Goal: Transaction & Acquisition: Purchase product/service

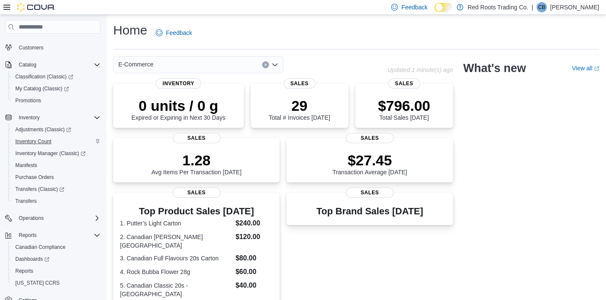
scroll to position [84, 0]
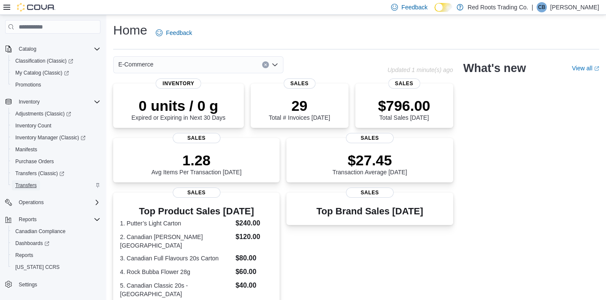
click at [32, 182] on span "Transfers" at bounding box center [25, 185] width 21 height 7
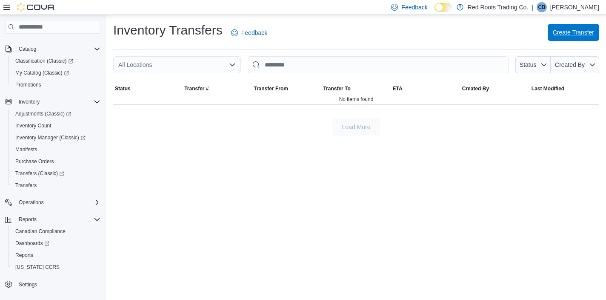
click at [565, 34] on span "Create Transfer" at bounding box center [573, 32] width 41 height 9
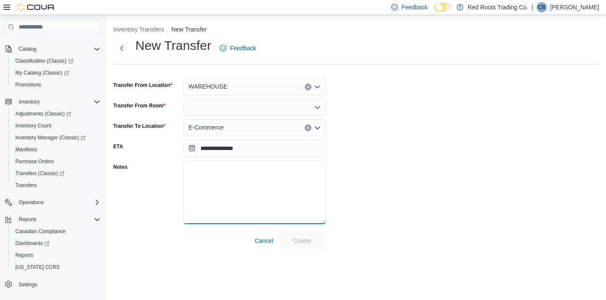
click at [251, 212] on textarea "Notes" at bounding box center [254, 192] width 143 height 64
click at [242, 84] on div "WAREHOUSE" at bounding box center [254, 86] width 143 height 17
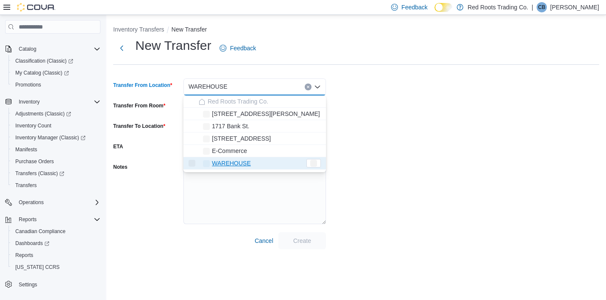
click at [242, 84] on div "WAREHOUSE Combo box. Selected. [GEOGRAPHIC_DATA]. Press Backspace to delete WAR…" at bounding box center [254, 86] width 143 height 17
click at [370, 128] on div "**********" at bounding box center [356, 143] width 486 height 212
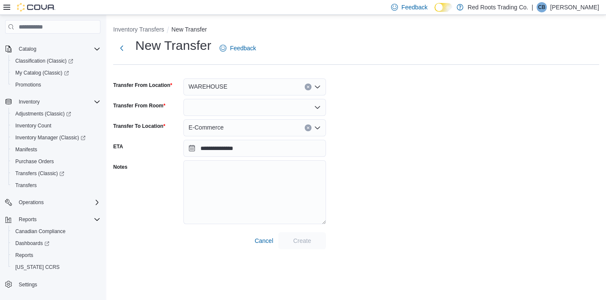
click at [257, 125] on div "E-Commerce" at bounding box center [254, 127] width 143 height 17
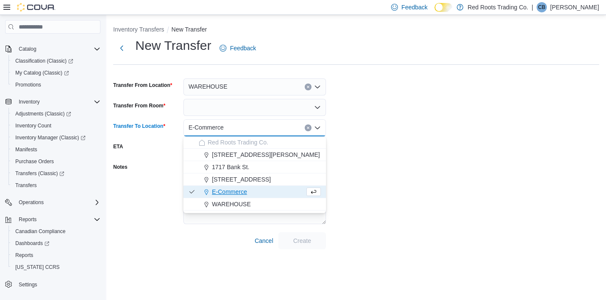
click at [389, 145] on div "**********" at bounding box center [356, 143] width 486 height 212
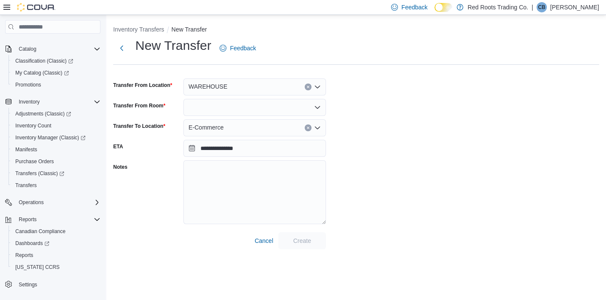
click at [290, 106] on div at bounding box center [254, 107] width 143 height 17
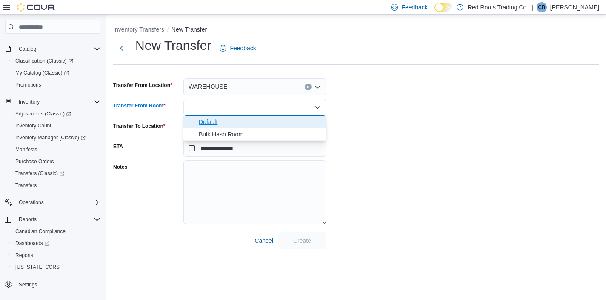
click at [250, 118] on span "Default" at bounding box center [260, 121] width 122 height 9
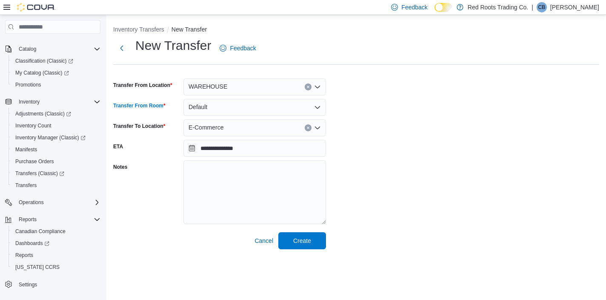
click at [371, 115] on div "**********" at bounding box center [356, 143] width 486 height 212
click at [300, 244] on span "Create" at bounding box center [302, 240] width 18 height 9
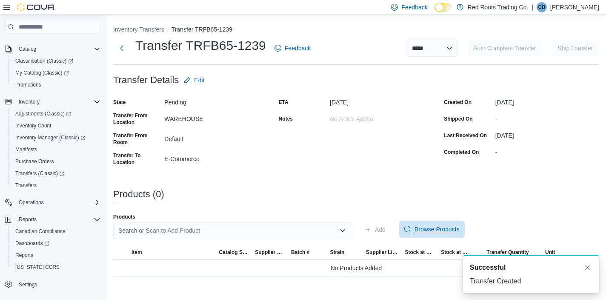
click at [423, 229] on span "Browse Products" at bounding box center [436, 229] width 45 height 9
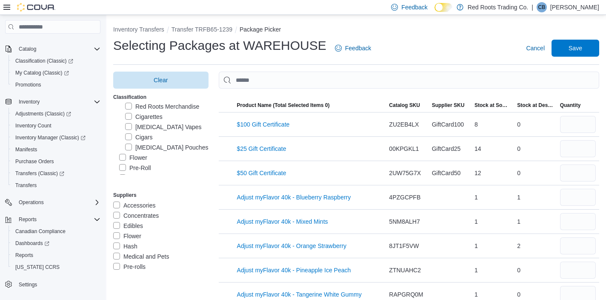
scroll to position [21, 0]
click at [143, 118] on label "Cigarettes" at bounding box center [143, 117] width 37 height 10
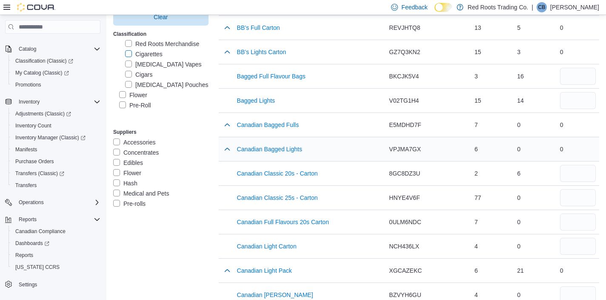
scroll to position [97, 0]
click at [225, 126] on button "button" at bounding box center [227, 123] width 10 height 10
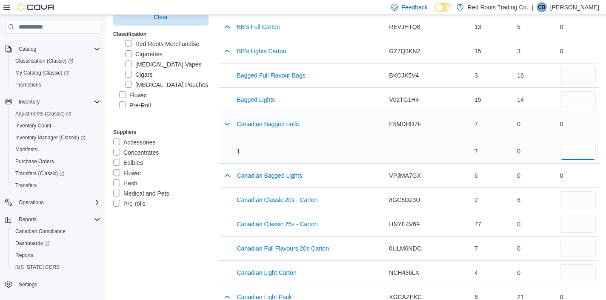
click at [567, 153] on input "number" at bounding box center [578, 151] width 36 height 17
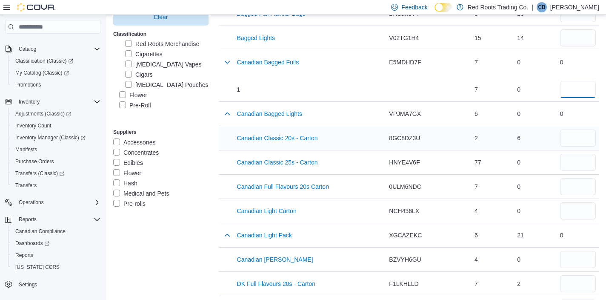
scroll to position [161, 0]
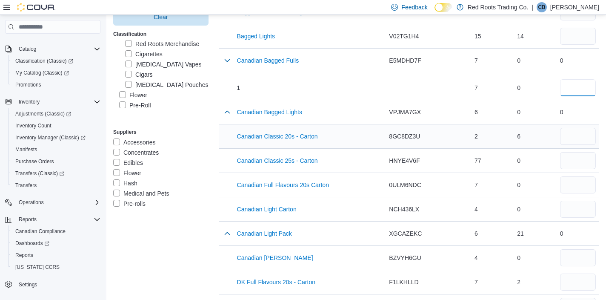
type input "*"
click at [571, 137] on input "number" at bounding box center [578, 136] width 36 height 17
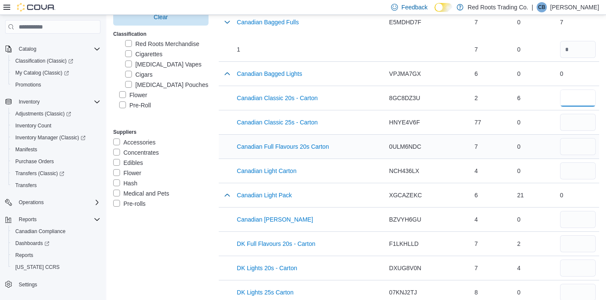
scroll to position [200, 0]
type input "*"
click at [569, 148] on input "number" at bounding box center [578, 145] width 36 height 17
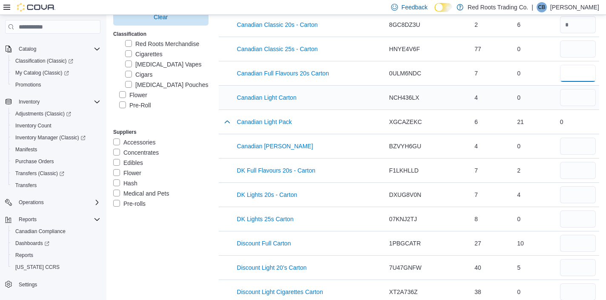
scroll to position [276, 0]
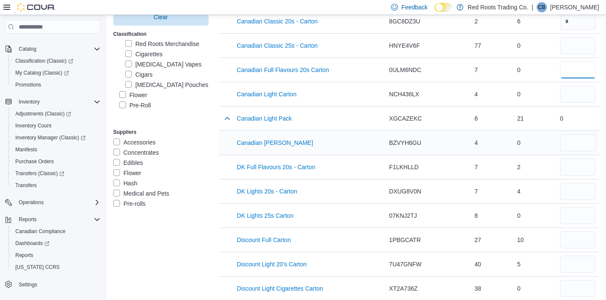
type input "*"
click at [569, 142] on input "number" at bounding box center [578, 142] width 36 height 17
type input "*"
click at [570, 167] on input "number" at bounding box center [578, 166] width 36 height 17
type input "*"
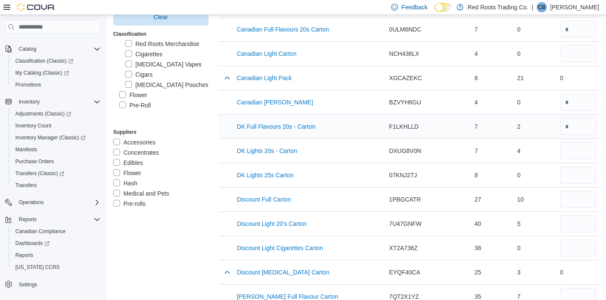
scroll to position [317, 0]
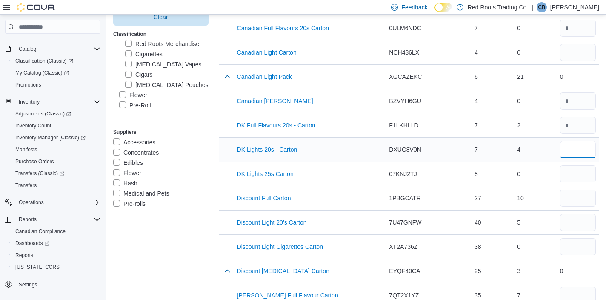
click at [574, 154] on input "number" at bounding box center [578, 149] width 36 height 17
type input "*"
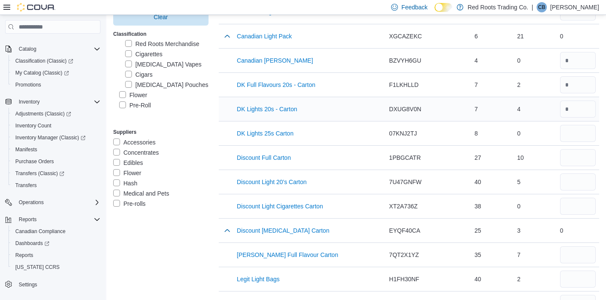
scroll to position [367, 0]
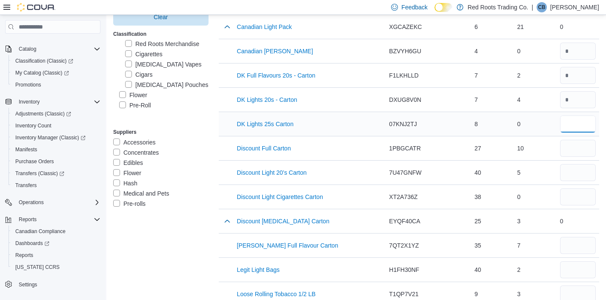
click at [567, 122] on input "number" at bounding box center [578, 123] width 36 height 17
click at [568, 151] on input "number" at bounding box center [578, 148] width 36 height 17
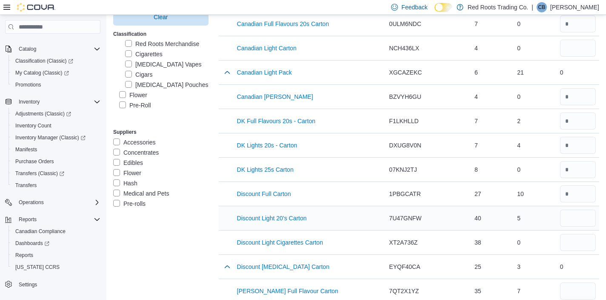
scroll to position [318, 0]
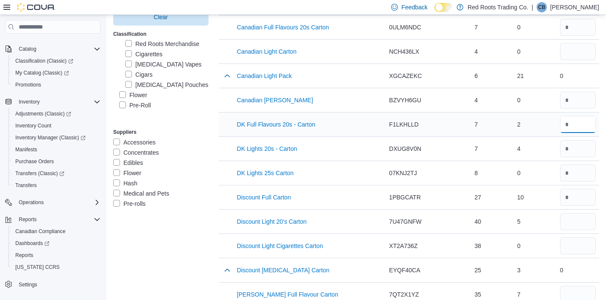
click at [571, 125] on input "*" at bounding box center [578, 124] width 36 height 17
click at [574, 125] on input "number" at bounding box center [578, 124] width 36 height 17
click at [569, 124] on input "number" at bounding box center [578, 124] width 36 height 17
click at [566, 126] on input "number" at bounding box center [578, 124] width 36 height 17
click at [574, 147] on input "*" at bounding box center [578, 148] width 36 height 17
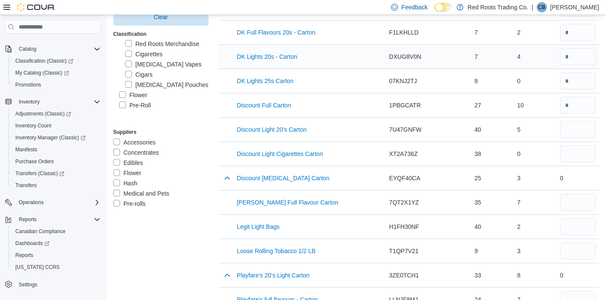
scroll to position [413, 0]
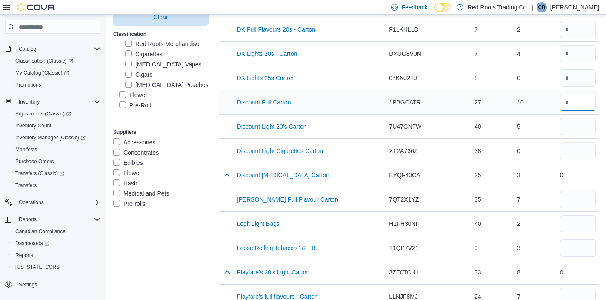
click at [574, 106] on input "number" at bounding box center [578, 102] width 36 height 17
type input "*"
click at [572, 128] on input "number" at bounding box center [578, 126] width 36 height 17
type input "*"
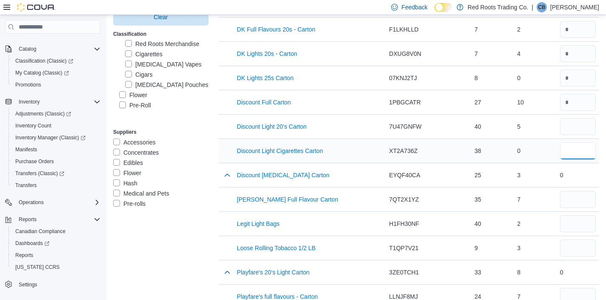
click at [574, 153] on input "number" at bounding box center [578, 150] width 36 height 17
type input "*"
click at [226, 175] on button "button" at bounding box center [227, 174] width 10 height 10
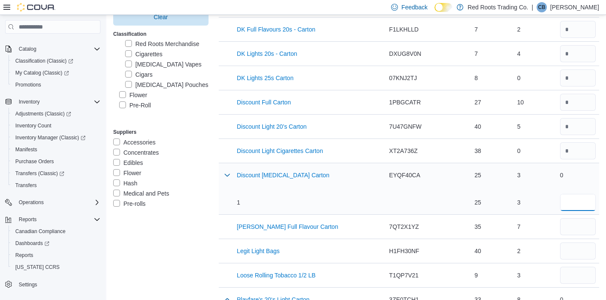
click at [571, 204] on input "number" at bounding box center [578, 202] width 36 height 17
type input "*"
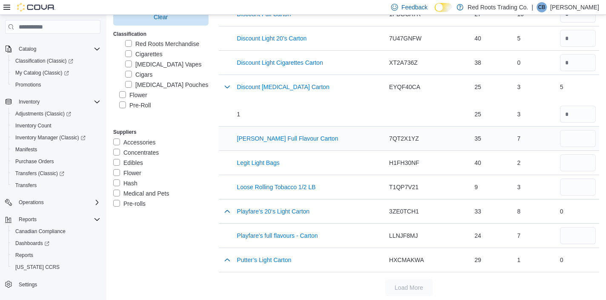
scroll to position [502, 0]
click at [568, 165] on input "number" at bounding box center [578, 162] width 36 height 17
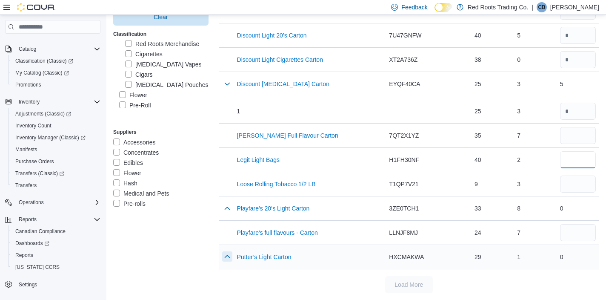
type input "*"
click at [229, 254] on button "button" at bounding box center [227, 256] width 10 height 10
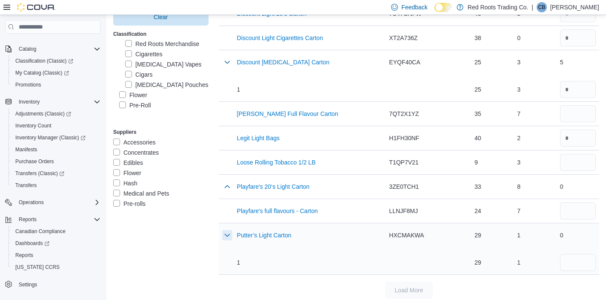
scroll to position [531, 0]
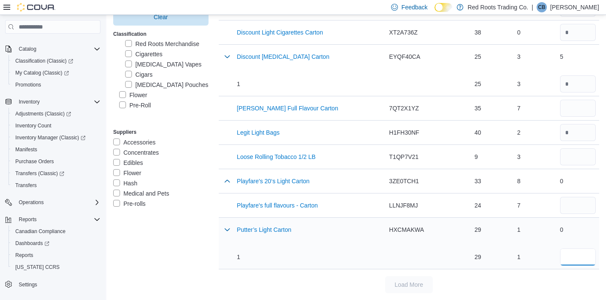
click at [565, 253] on input "number" at bounding box center [578, 256] width 36 height 17
type input "*"
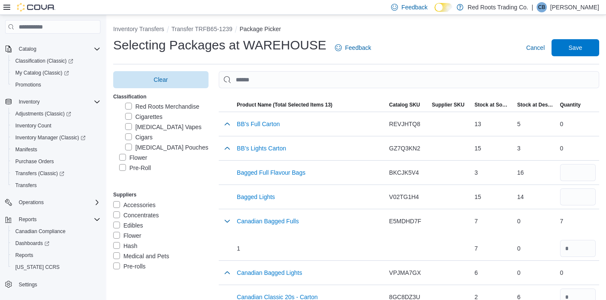
scroll to position [0, 0]
click at [574, 50] on span "Save" at bounding box center [575, 47] width 14 height 9
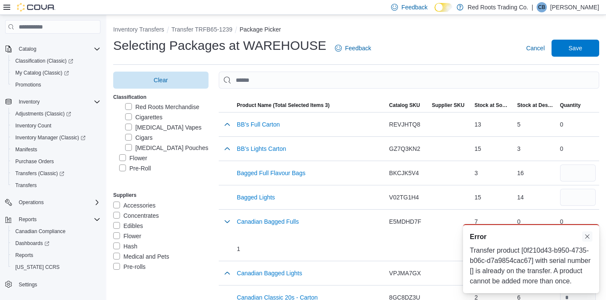
click at [588, 231] on button "Dismiss toast" at bounding box center [587, 236] width 10 height 10
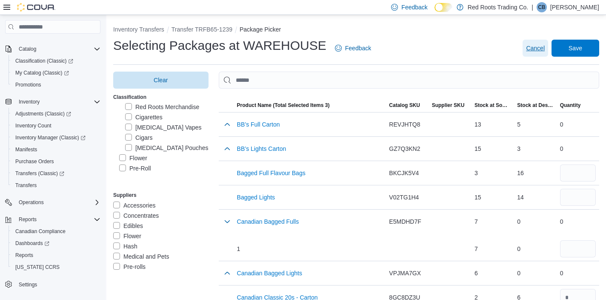
click at [531, 50] on span "Cancel" at bounding box center [535, 48] width 19 height 9
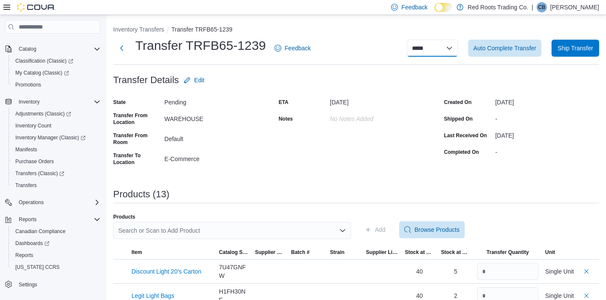
click at [448, 48] on select "**********" at bounding box center [432, 48] width 51 height 17
select select "**********"
select select
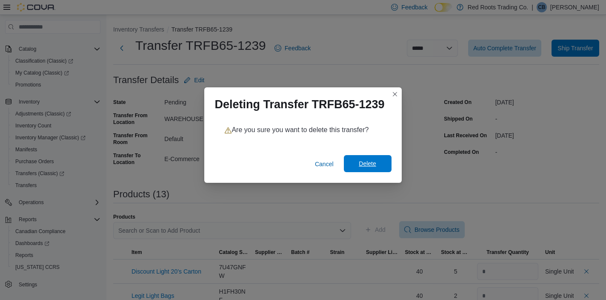
click at [358, 160] on span "Delete" at bounding box center [367, 163] width 37 height 17
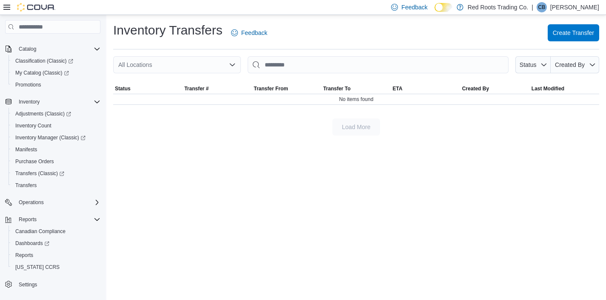
click at [313, 31] on div "Inventory Transfers Feedback Create Transfer" at bounding box center [356, 33] width 486 height 22
click at [41, 162] on span "Purchase Orders" at bounding box center [34, 161] width 39 height 7
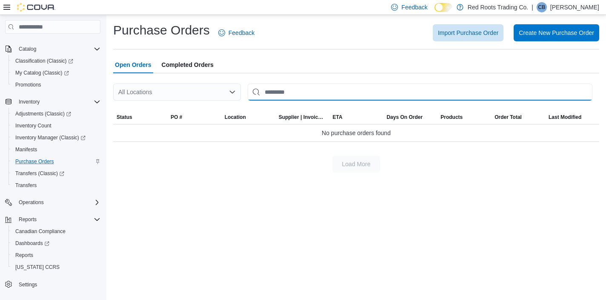
click at [274, 92] on input "This is a search bar. After typing your query, hit enter to filter the results …" at bounding box center [420, 91] width 345 height 17
click at [315, 93] on input "**********" at bounding box center [420, 91] width 345 height 17
click at [234, 87] on div "All Locations" at bounding box center [177, 91] width 128 height 17
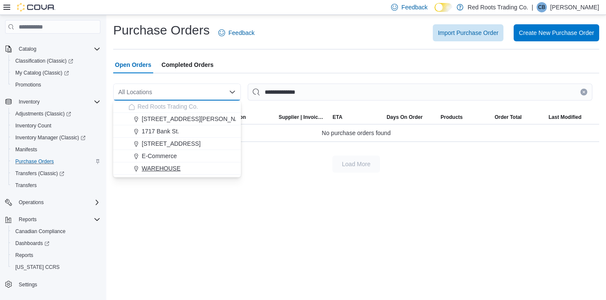
click at [183, 162] on button "WAREHOUSE" at bounding box center [177, 168] width 128 height 12
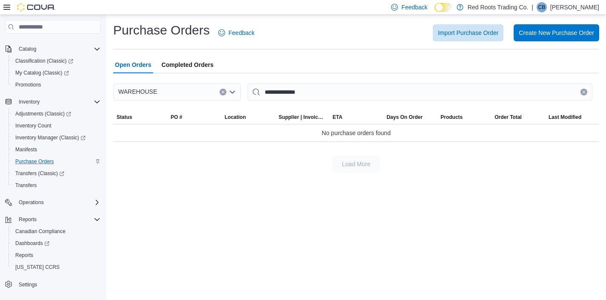
click at [232, 91] on icon "Open list of options" at bounding box center [232, 91] width 7 height 7
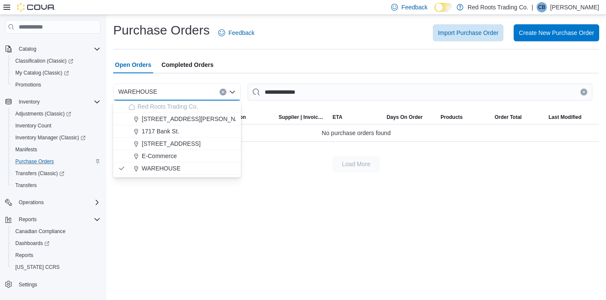
click at [266, 177] on div "**********" at bounding box center [355, 97] width 499 height 164
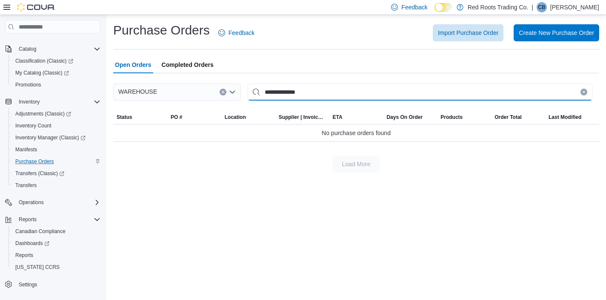
click at [314, 88] on input "**********" at bounding box center [420, 91] width 345 height 17
type input "*"
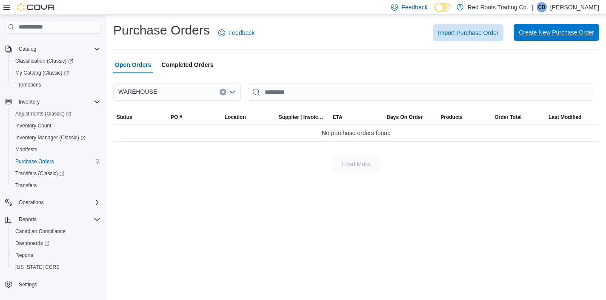
click at [540, 36] on span "Create New Purchase Order" at bounding box center [556, 32] width 75 height 9
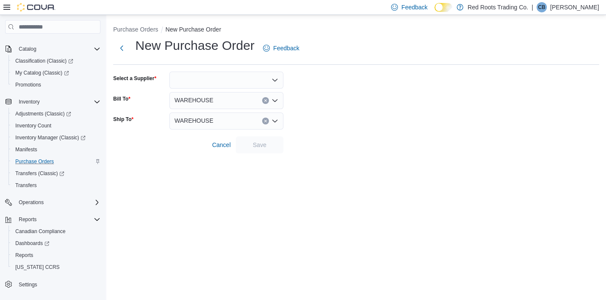
click at [193, 82] on div at bounding box center [226, 79] width 114 height 17
type input "****"
click at [188, 94] on span "Edib les" at bounding box center [232, 94] width 94 height 9
click at [258, 146] on span "Save" at bounding box center [260, 144] width 14 height 9
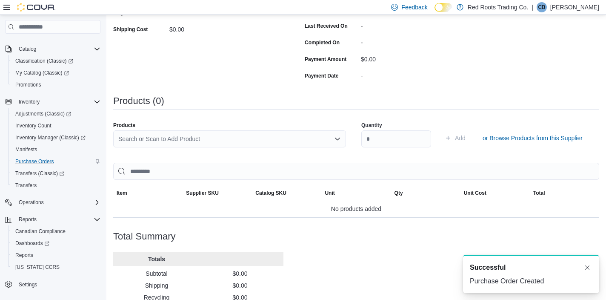
scroll to position [177, 0]
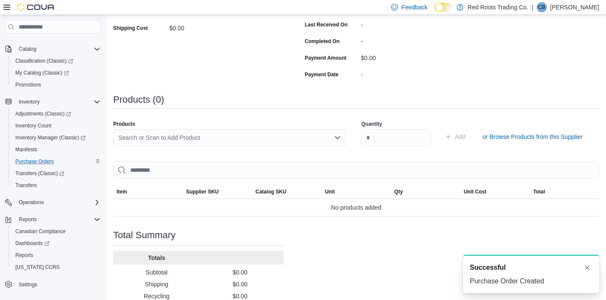
click at [164, 136] on div "Search or Scan to Add Product" at bounding box center [229, 137] width 233 height 17
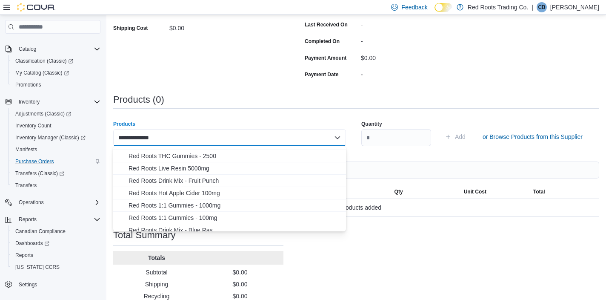
scroll to position [169, 0]
type input "**********"
click at [169, 167] on span "Red Roots Live Resin 5000mg" at bounding box center [234, 167] width 212 height 9
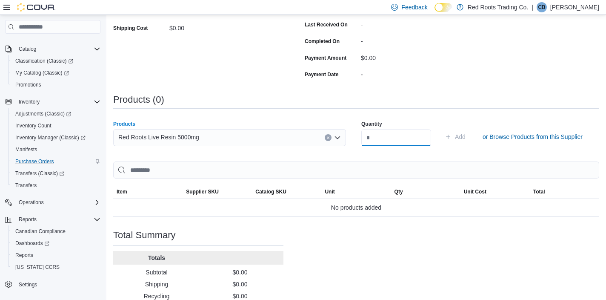
click at [368, 139] on input "number" at bounding box center [396, 137] width 70 height 17
type input "**"
click at [463, 136] on span "Add" at bounding box center [460, 136] width 11 height 9
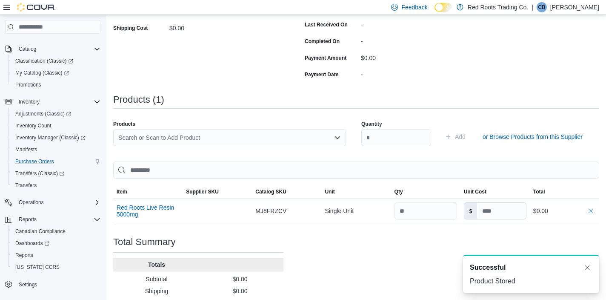
click at [161, 138] on div "Search or Scan to Add Product" at bounding box center [229, 137] width 233 height 17
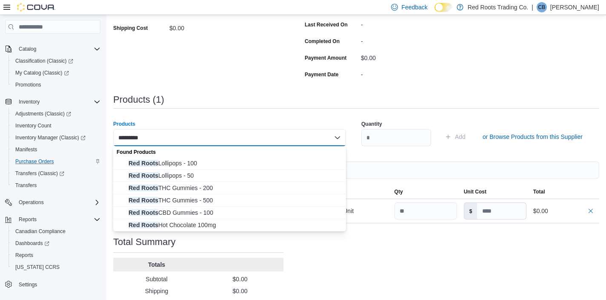
scroll to position [0, 0]
type input "*********"
click at [232, 117] on div "Products ********* Combo box. Selected. red roots. Selected. Combo box input. S…" at bounding box center [356, 136] width 486 height 43
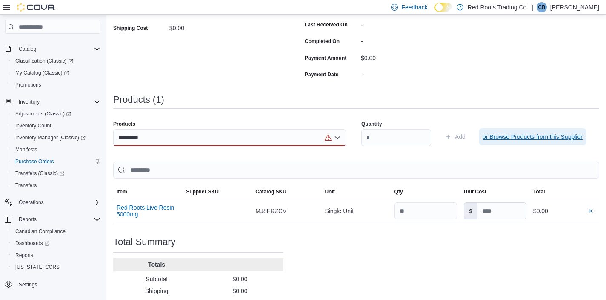
click at [517, 137] on span "or Browse Products from this Supplier" at bounding box center [532, 136] width 100 height 9
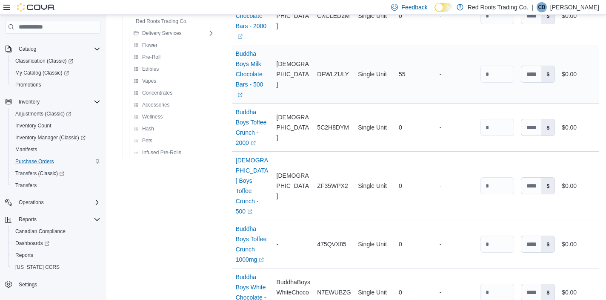
scroll to position [829, 0]
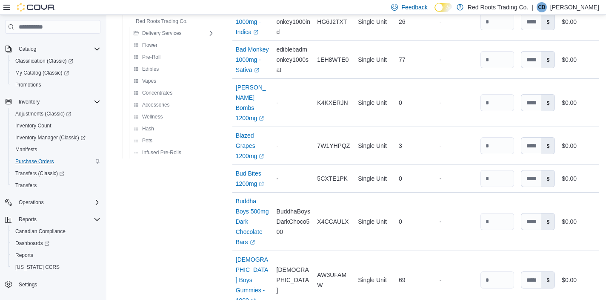
scroll to position [0, 0]
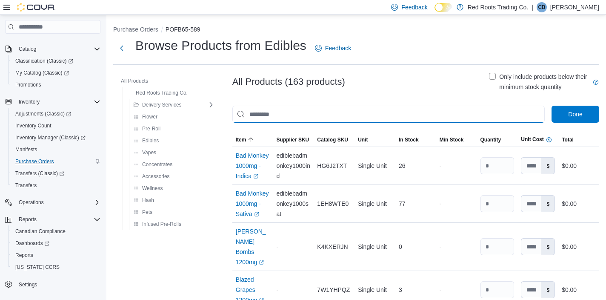
click at [277, 113] on input "This is a search bar. As you type, the results lower in the page will automatic…" at bounding box center [388, 114] width 312 height 17
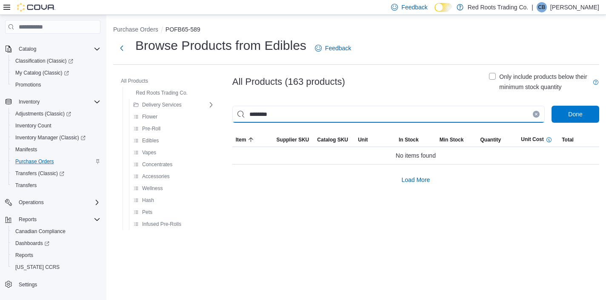
type input "*********"
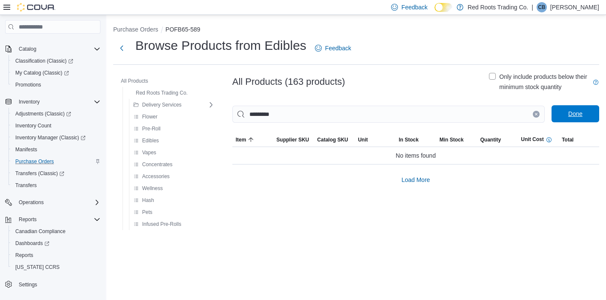
click at [573, 113] on span "Done" at bounding box center [575, 113] width 14 height 9
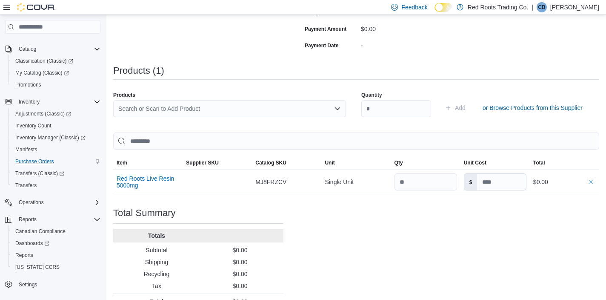
scroll to position [222, 0]
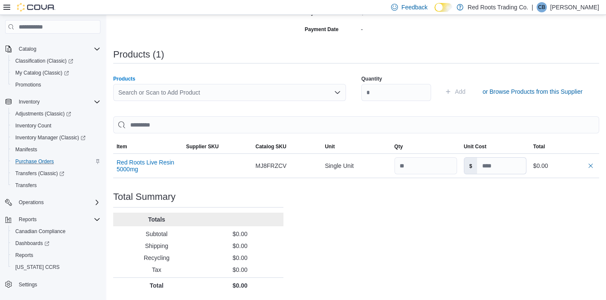
click at [156, 97] on div "Search or Scan to Add Product" at bounding box center [229, 92] width 233 height 17
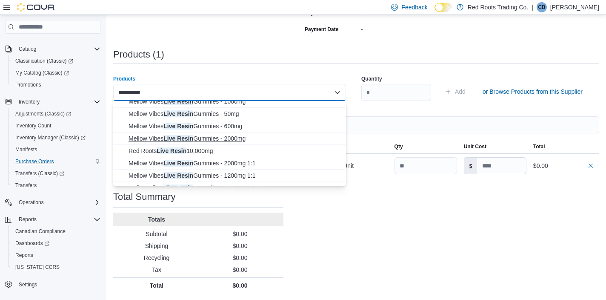
scroll to position [31, 0]
type input "**********"
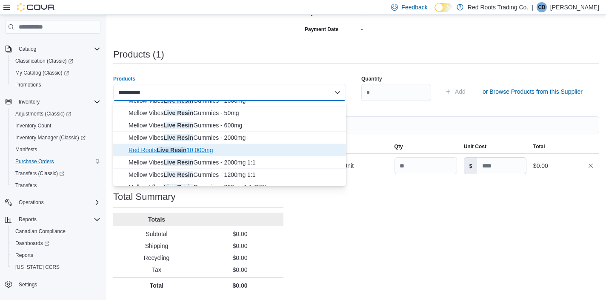
click at [169, 152] on span "Red Roots Live Resin 10,000mg" at bounding box center [234, 150] width 212 height 9
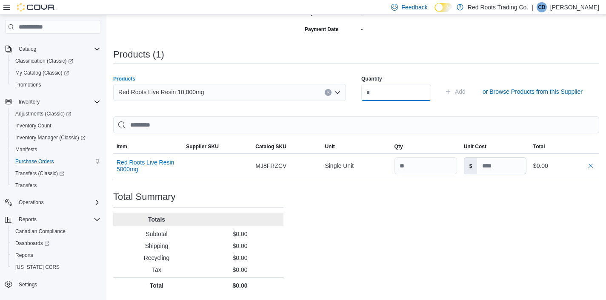
click at [371, 92] on input "number" at bounding box center [396, 92] width 70 height 17
type input "**"
click at [461, 90] on span "Add" at bounding box center [460, 91] width 11 height 9
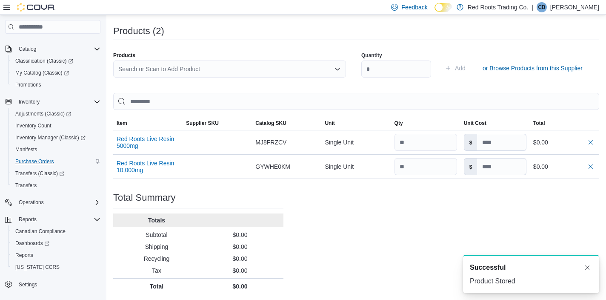
scroll to position [246, 0]
click at [588, 267] on button "Dismiss toast" at bounding box center [587, 267] width 10 height 10
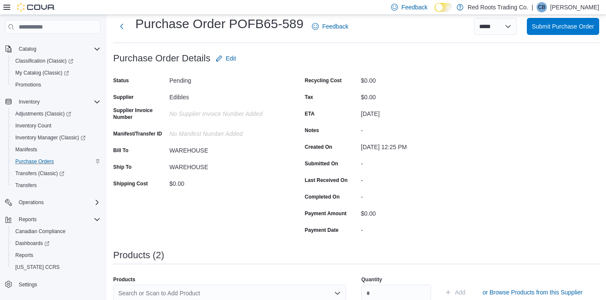
scroll to position [0, 0]
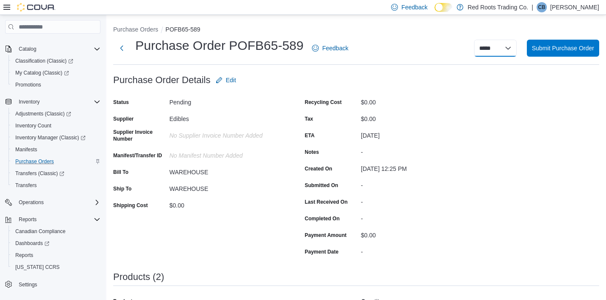
click at [505, 47] on select "**********" at bounding box center [495, 48] width 43 height 17
click at [552, 48] on span "Submit Purchase Order" at bounding box center [563, 47] width 62 height 9
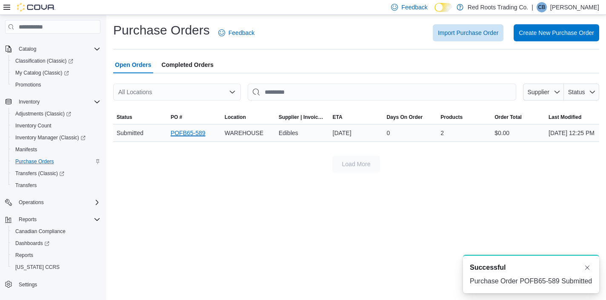
click at [192, 135] on link "POFB65-589" at bounding box center [188, 133] width 35 height 10
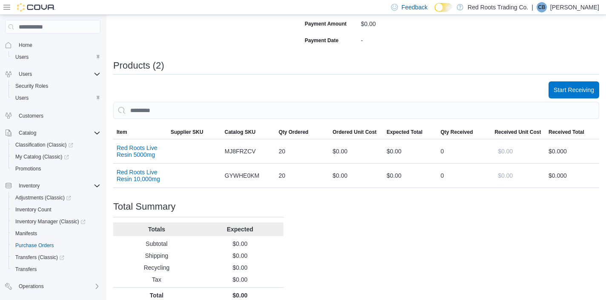
scroll to position [221, 0]
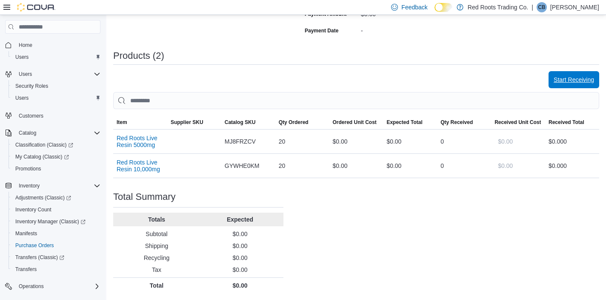
click at [562, 84] on span "Start Receiving" at bounding box center [574, 79] width 40 height 17
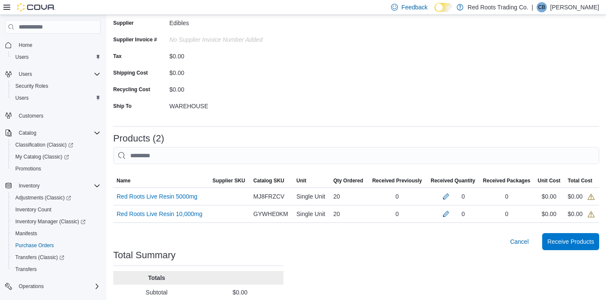
scroll to position [137, 0]
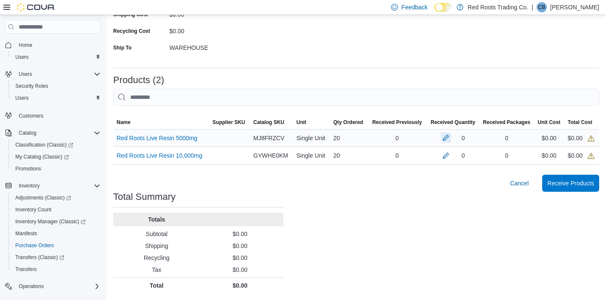
click at [441, 135] on button "button" at bounding box center [446, 137] width 10 height 10
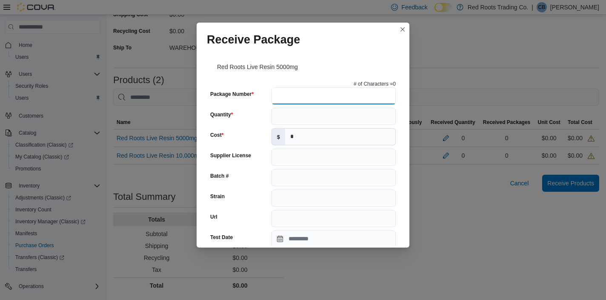
click at [281, 95] on input "Package Number" at bounding box center [333, 95] width 124 height 17
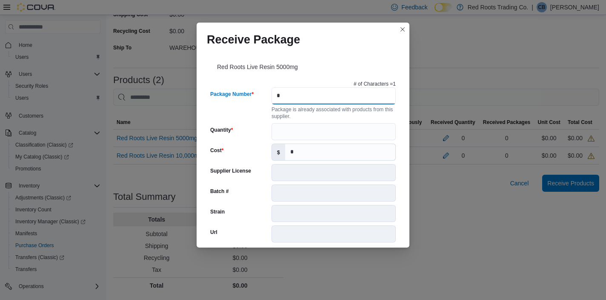
type input "*"
click at [288, 133] on input "Quantity" at bounding box center [333, 131] width 124 height 17
type input "**"
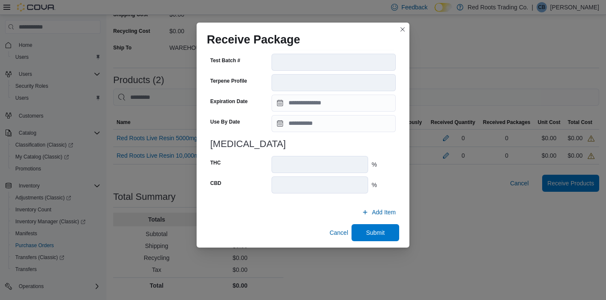
scroll to position [298, 0]
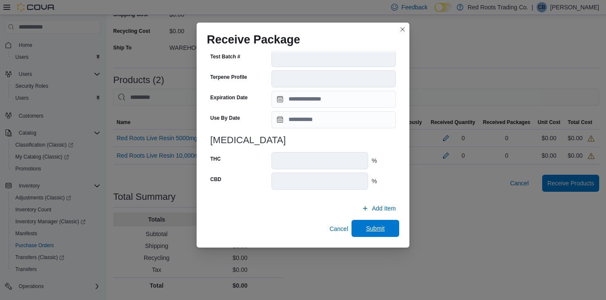
click at [380, 226] on span "Submit" at bounding box center [375, 228] width 19 height 9
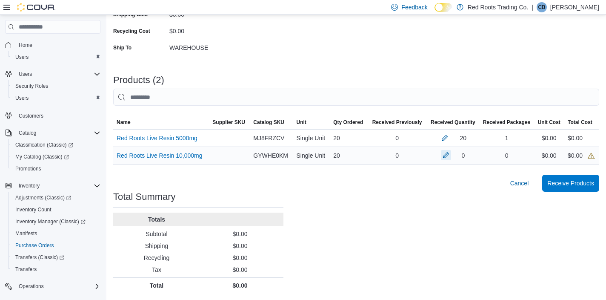
click at [444, 152] on button "button" at bounding box center [446, 155] width 10 height 10
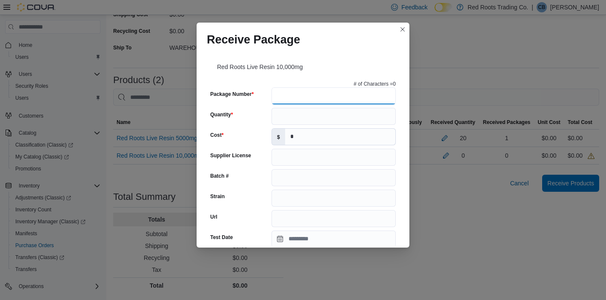
click at [285, 92] on input "Package Number" at bounding box center [333, 95] width 124 height 17
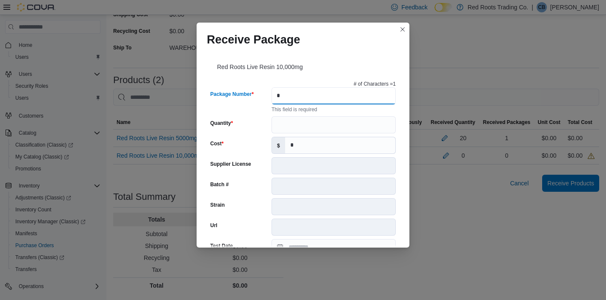
type input "*"
click at [317, 118] on div "# of Characters = 1 Package Number * This field is required Quantity Cost $ * S…" at bounding box center [303, 282] width 192 height 410
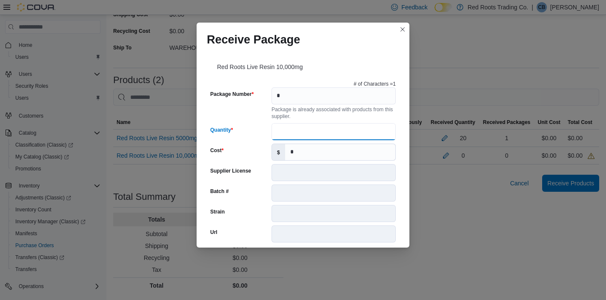
type input "**"
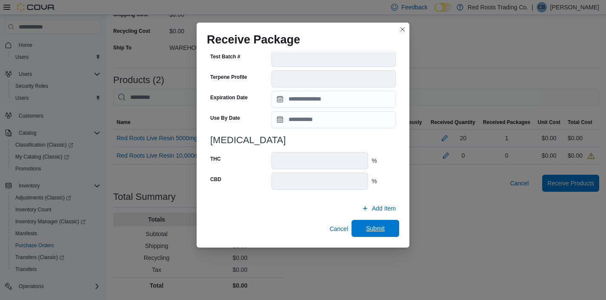
click at [355, 225] on button "Submit" at bounding box center [375, 228] width 48 height 17
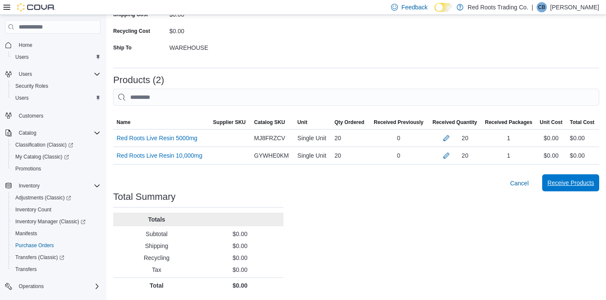
click at [561, 185] on span "Receive Products" at bounding box center [570, 182] width 47 height 9
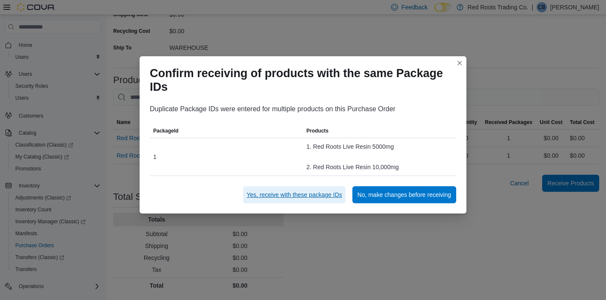
click at [270, 194] on span "Yes, receive with these package IDs" at bounding box center [293, 194] width 95 height 9
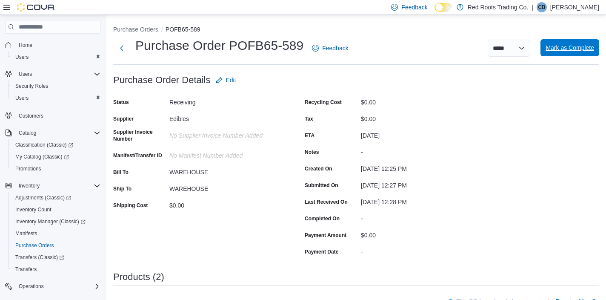
click at [561, 50] on span "Mark as Complete" at bounding box center [569, 47] width 49 height 9
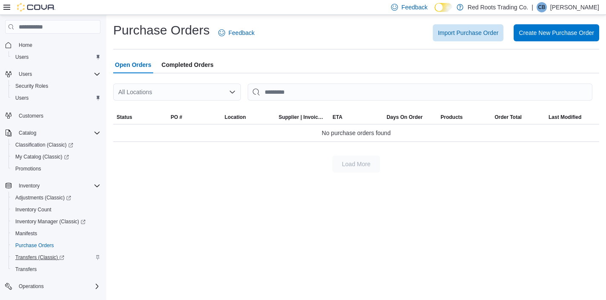
scroll to position [31, 0]
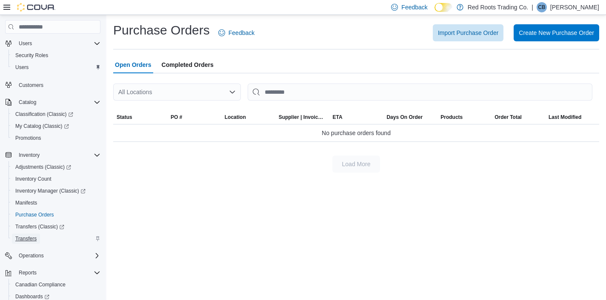
click at [26, 241] on span "Transfers" at bounding box center [25, 238] width 21 height 7
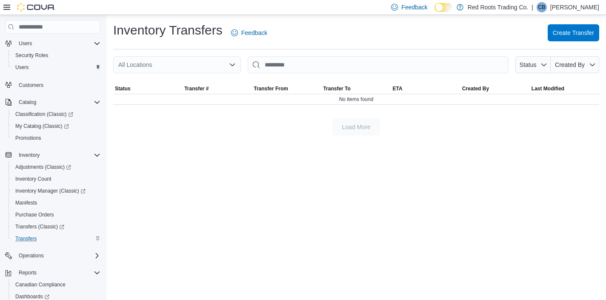
click at [231, 63] on icon "Open list of options" at bounding box center [232, 64] width 7 height 7
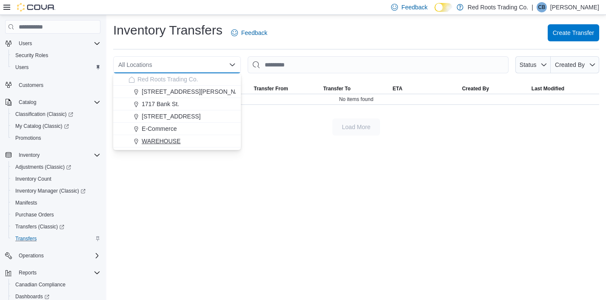
click at [181, 137] on div "WAREHOUSE" at bounding box center [181, 141] width 107 height 9
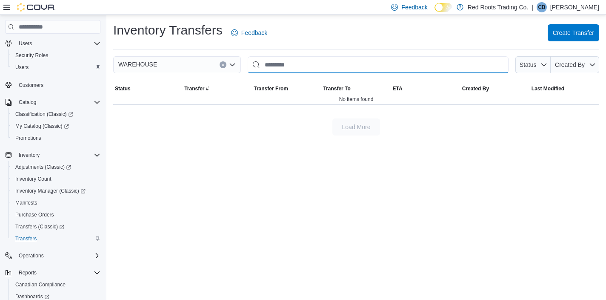
click at [280, 66] on input "This is a search bar. After typing your query, hit enter to filter the results …" at bounding box center [378, 64] width 261 height 17
type input "*******"
click at [499, 64] on icon "Clear input" at bounding box center [499, 64] width 3 height 3
click at [38, 189] on span "Inventory Manager (Classic)" at bounding box center [50, 190] width 70 height 7
